Goal: Transaction & Acquisition: Download file/media

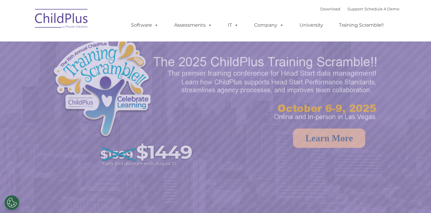
select select "MEDIUM"
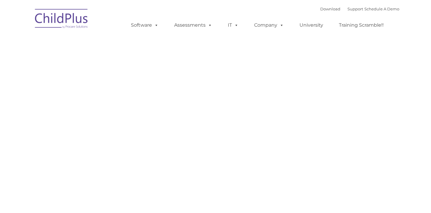
type input ""
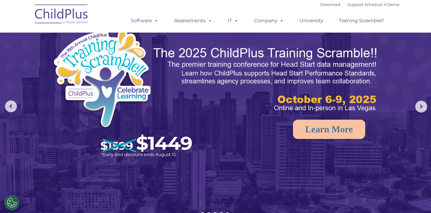
click at [141, 21] on link "Software" at bounding box center [144, 21] width 39 height 12
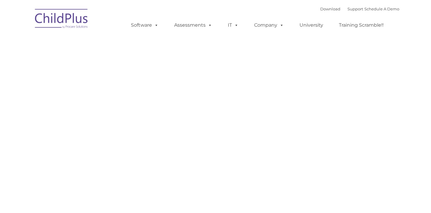
type input ""
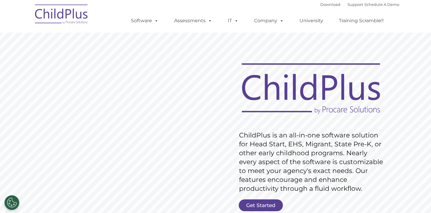
click at [141, 23] on link "Software" at bounding box center [144, 21] width 39 height 12
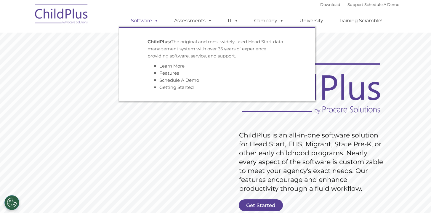
click at [141, 22] on link "Software" at bounding box center [144, 21] width 39 height 12
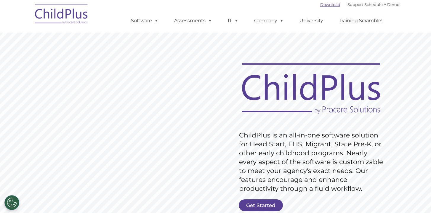
click at [320, 6] on link "Download" at bounding box center [330, 4] width 20 height 5
